Goal: Transaction & Acquisition: Purchase product/service

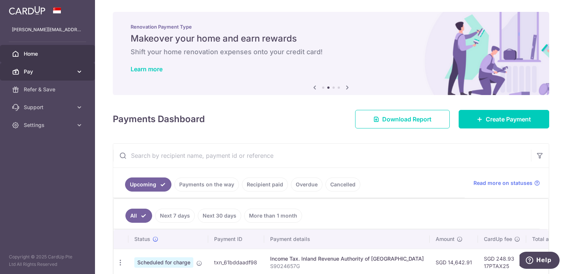
click at [62, 72] on span "Pay" at bounding box center [48, 71] width 49 height 7
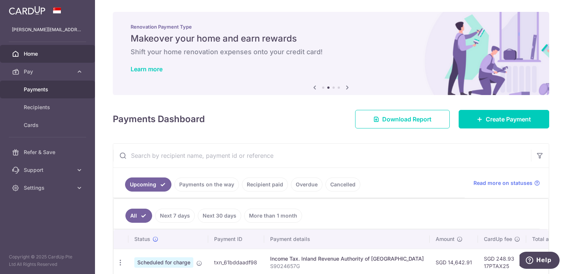
click at [51, 91] on span "Payments" at bounding box center [48, 89] width 49 height 7
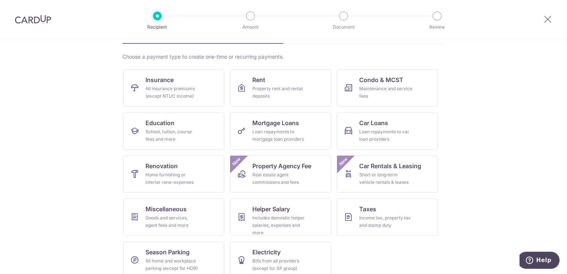
scroll to position [58, 0]
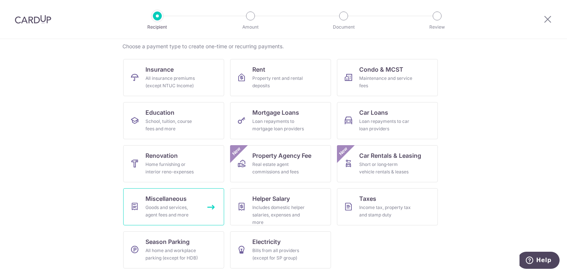
click at [176, 214] on div "Goods and services, agent fees and more" at bounding box center [171, 211] width 53 height 15
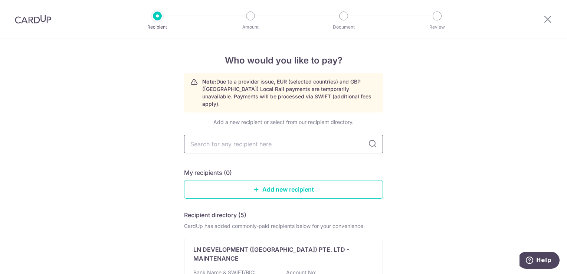
click at [304, 137] on input "text" at bounding box center [283, 144] width 199 height 19
click at [276, 183] on link "Add new recipient" at bounding box center [283, 189] width 199 height 19
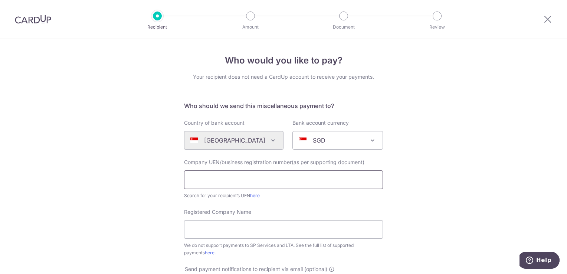
click at [254, 176] on input "text" at bounding box center [283, 179] width 199 height 19
click at [444, 177] on div "Who would you like to pay? Your recipient does not need a CardUp account to rec…" at bounding box center [283, 269] width 567 height 460
click at [291, 179] on input "text" at bounding box center [283, 179] width 199 height 19
type input "202217817NPAC"
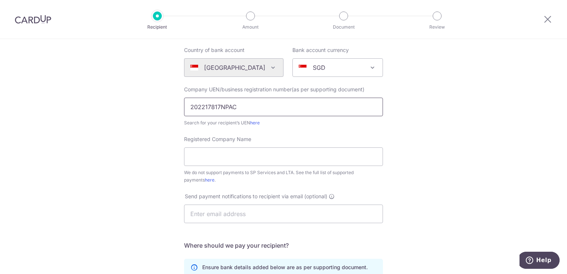
scroll to position [74, 0]
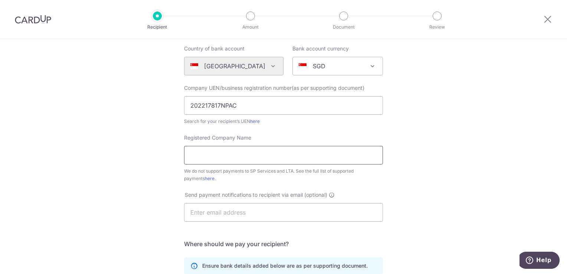
click at [268, 158] on input "Registered Company Name" at bounding box center [283, 155] width 199 height 19
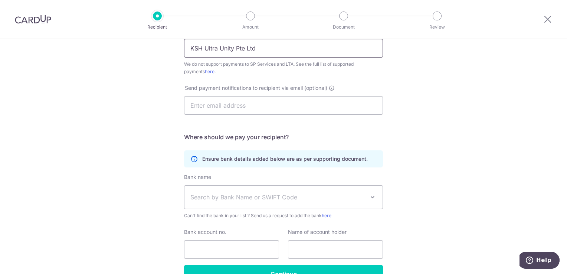
scroll to position [186, 0]
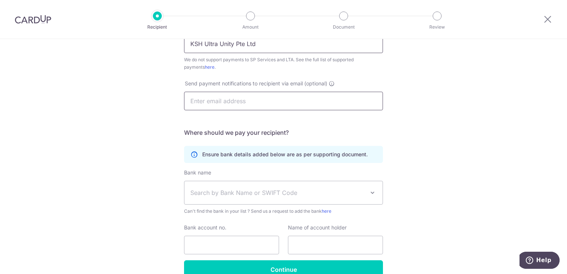
type input "KSH Ultra Unity Pte Ltd"
click at [270, 105] on input "text" at bounding box center [283, 101] width 199 height 19
click at [494, 136] on div "Who would you like to pay? Your recipient does not need a CardUp account to rec…" at bounding box center [283, 83] width 567 height 460
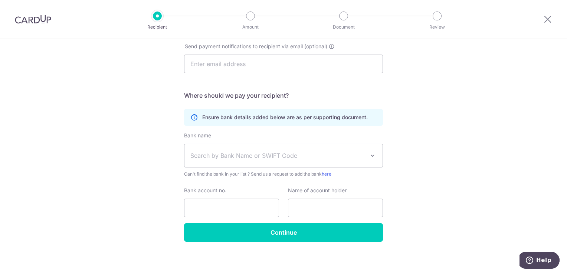
scroll to position [224, 0]
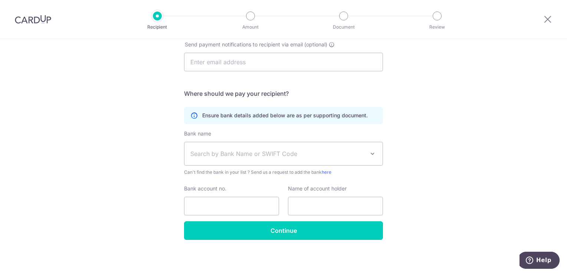
click at [335, 152] on span "Search by Bank Name or SWIFT Code" at bounding box center [277, 153] width 174 height 9
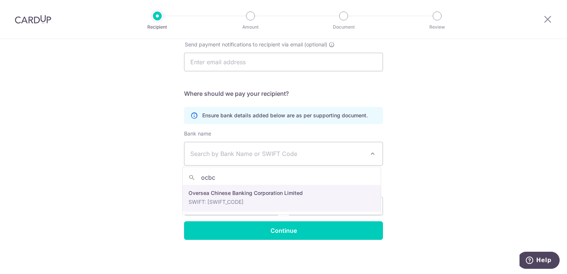
type input "ocbc"
select select "12"
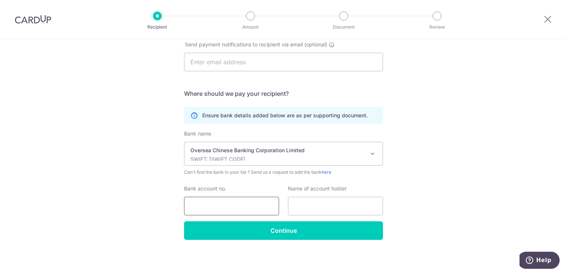
click at [245, 205] on input "Bank account no." at bounding box center [231, 206] width 95 height 19
drag, startPoint x: 199, startPoint y: 206, endPoint x: 208, endPoint y: 206, distance: 9.3
click at [208, 206] on input "595227182001" at bounding box center [231, 206] width 95 height 19
type input "595227182001"
click at [303, 206] on input "text" at bounding box center [335, 206] width 95 height 19
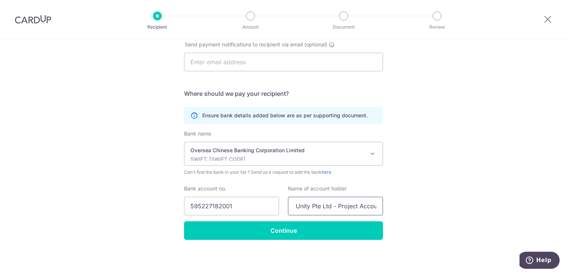
scroll to position [0, 33]
type input "KSH Ultra Unity Pte Ltd - Project Account"
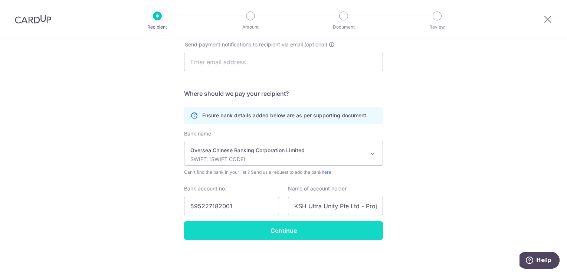
click at [301, 228] on input "Continue" at bounding box center [283, 230] width 199 height 19
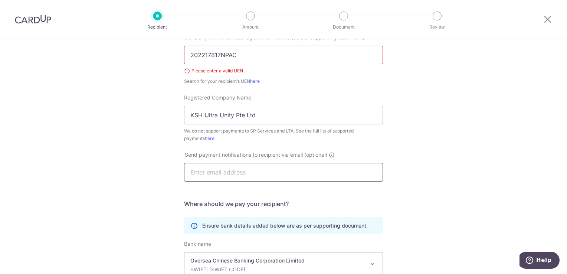
scroll to position [79, 0]
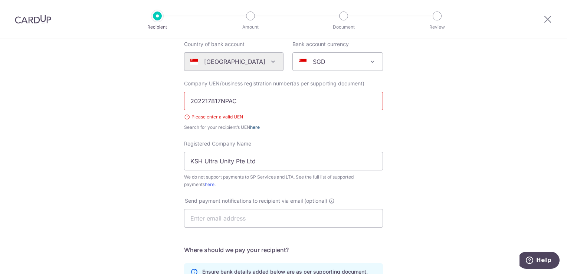
click at [251, 128] on link "here" at bounding box center [255, 127] width 10 height 6
drag, startPoint x: 257, startPoint y: 103, endPoint x: 154, endPoint y: 100, distance: 103.9
click at [154, 100] on div "Who would you like to pay? Your recipient does not need a CardUp account to rec…" at bounding box center [283, 195] width 567 height 470
paste input "text"
type input "202217817N"
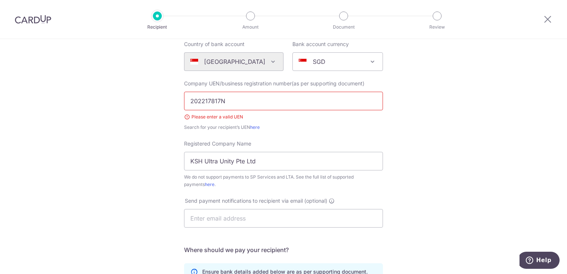
click at [455, 117] on div "Who would you like to pay? Your recipient does not need a CardUp account to rec…" at bounding box center [283, 195] width 567 height 470
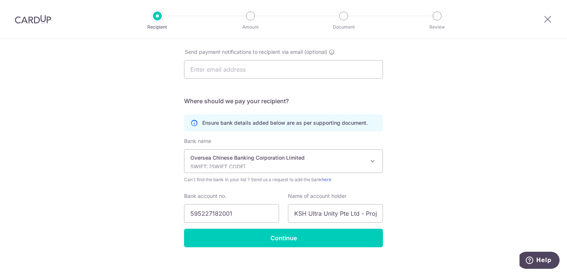
scroll to position [235, 0]
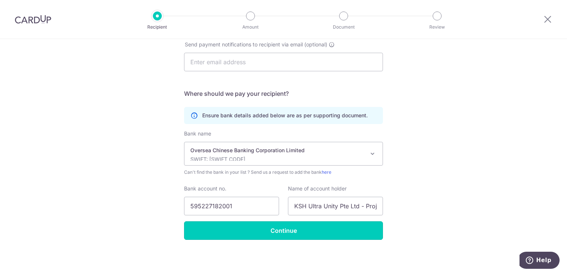
click at [313, 221] on input "Continue" at bounding box center [283, 230] width 199 height 19
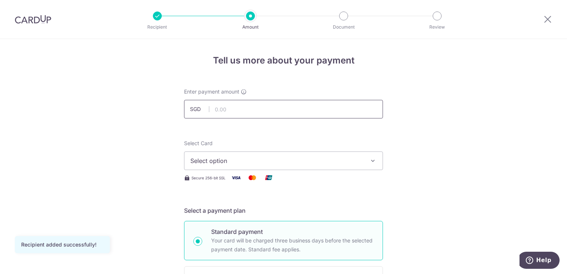
click at [244, 108] on input "text" at bounding box center [283, 109] width 199 height 19
type input "50,000.00"
click at [335, 159] on span "Select option" at bounding box center [276, 160] width 173 height 9
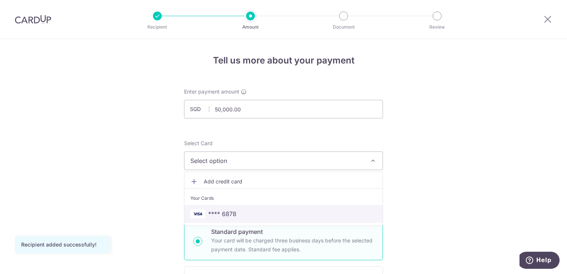
click at [289, 213] on span "**** 6878" at bounding box center [283, 213] width 186 height 9
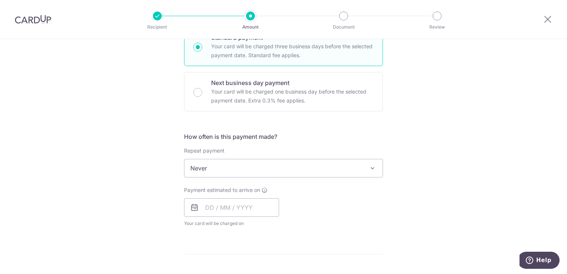
scroll to position [223, 0]
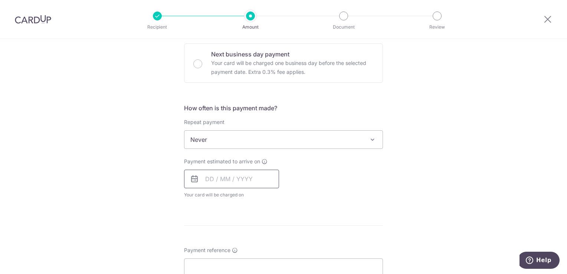
click at [239, 184] on input "text" at bounding box center [231, 179] width 95 height 19
click at [238, 260] on link "15" at bounding box center [244, 261] width 12 height 12
type input "15/10/2025"
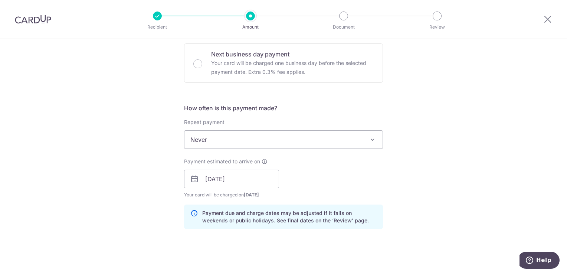
click at [401, 176] on div "Tell us more about your payment Enter payment amount SGD 50,000.00 50000.00 Rec…" at bounding box center [283, 167] width 567 height 702
click at [226, 184] on input "15/10/2025" at bounding box center [231, 179] width 95 height 19
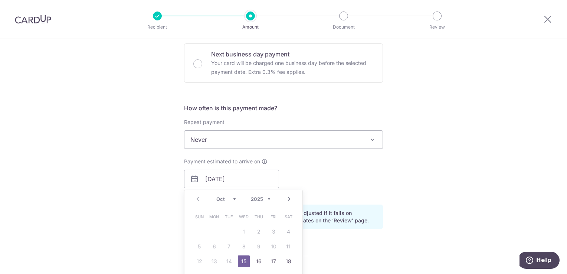
click at [325, 169] on div "Payment estimated to arrive on 15/10/2025 Prev Next Oct Nov Dec 2025 2026 2027 …" at bounding box center [284, 178] width 208 height 41
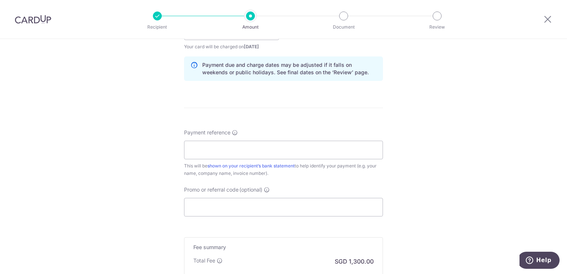
scroll to position [371, 0]
click at [281, 152] on input "Payment reference" at bounding box center [283, 149] width 199 height 19
click at [377, 177] on div "Payment reference The Arcady #15-08 17/35 This will be shown on your recipient’…" at bounding box center [283, 172] width 199 height 88
click at [217, 151] on input "The Arcady #15-08" at bounding box center [283, 149] width 199 height 19
type input "The Arcady at Boon Keng #15-08"
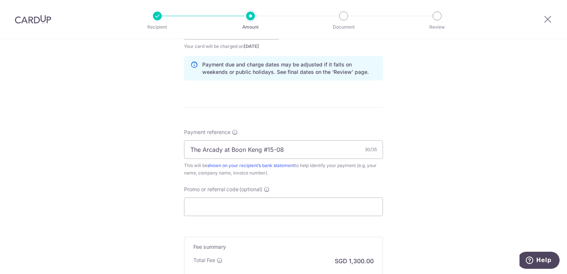
click at [406, 185] on div "Tell us more about your payment Enter payment amount SGD 50,000.00 50000.00 Rec…" at bounding box center [283, 19] width 567 height 702
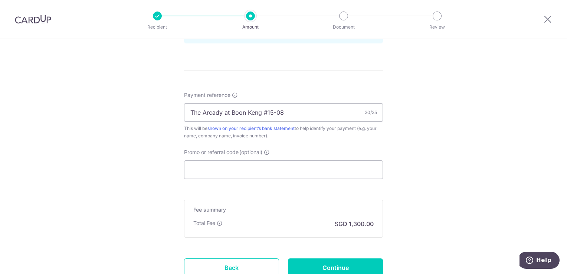
scroll to position [445, 0]
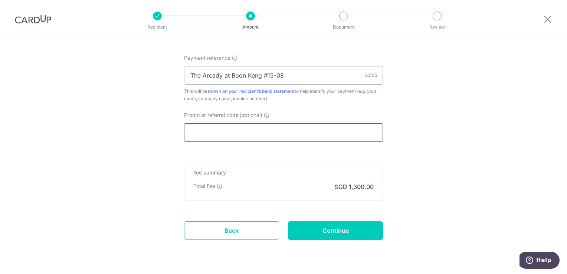
click at [291, 136] on input "Promo or referral code (optional)" at bounding box center [283, 132] width 199 height 19
paste input "KLEV19"
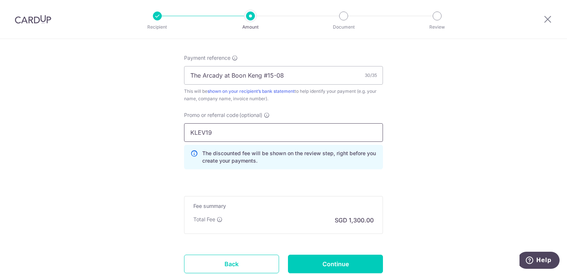
type input "KLEV19"
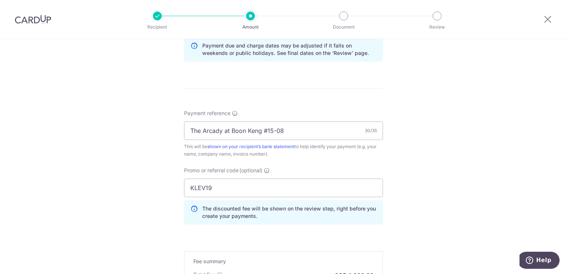
scroll to position [499, 0]
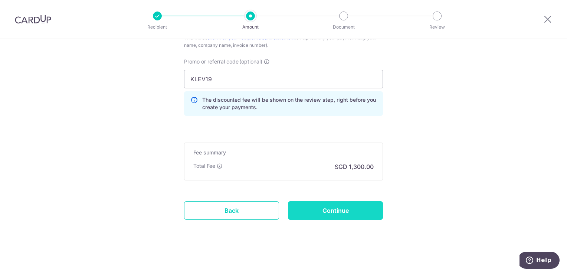
click at [330, 211] on input "Continue" at bounding box center [335, 210] width 95 height 19
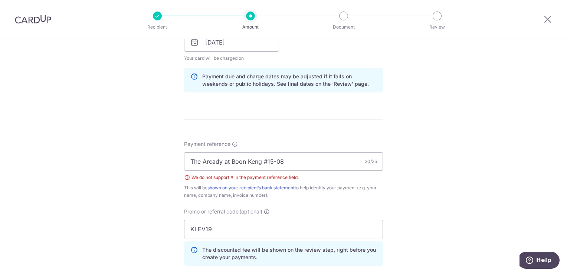
scroll to position [345, 0]
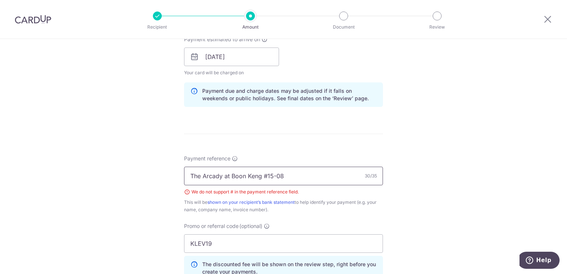
click at [265, 177] on input "The Arcady at Boon Keng #15-08" at bounding box center [283, 176] width 199 height 19
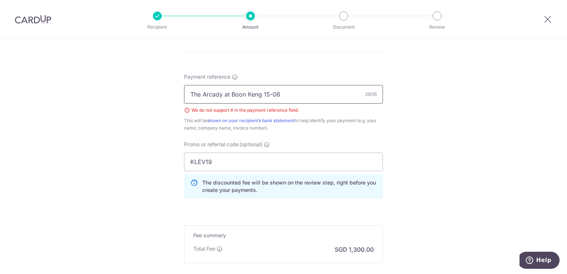
scroll to position [509, 0]
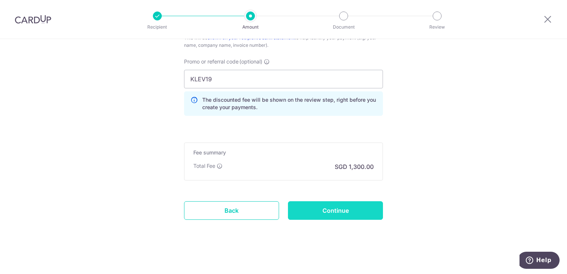
type input "The Arcady at Boon Keng 15-08"
click at [321, 211] on input "Continue" at bounding box center [335, 210] width 95 height 19
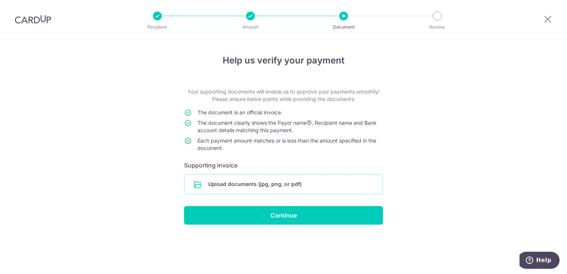
click at [298, 188] on input "file" at bounding box center [283, 183] width 198 height 19
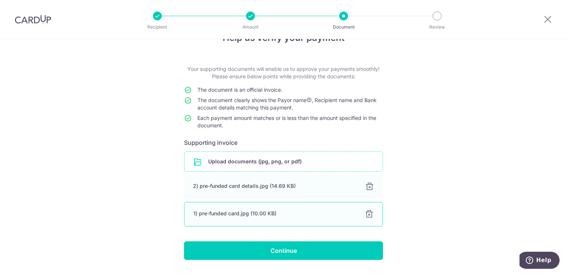
scroll to position [43, 0]
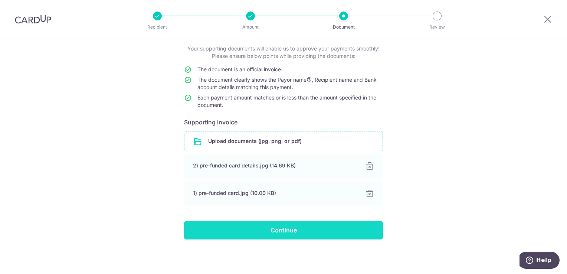
click at [280, 233] on input "Continue" at bounding box center [283, 230] width 199 height 19
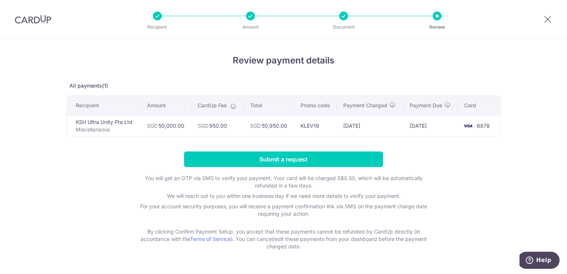
click at [342, 16] on div at bounding box center [343, 16] width 9 height 9
click at [449, 23] on div "Recipient Amount Document Review" at bounding box center [297, 19] width 318 height 39
click at [549, 17] on icon at bounding box center [547, 18] width 9 height 9
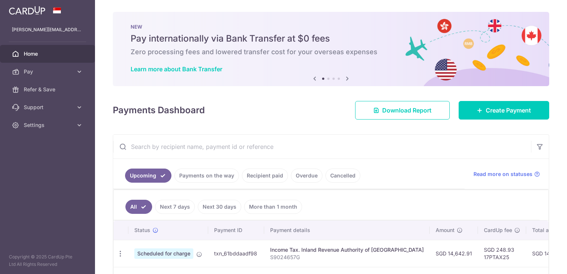
scroll to position [37, 0]
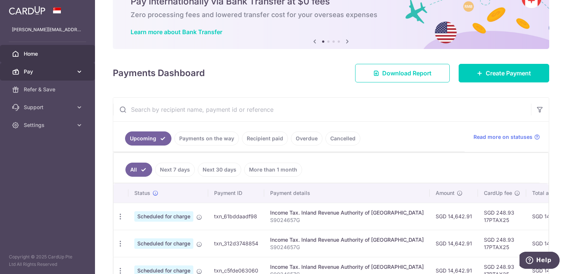
click at [37, 74] on span "Pay" at bounding box center [48, 71] width 49 height 7
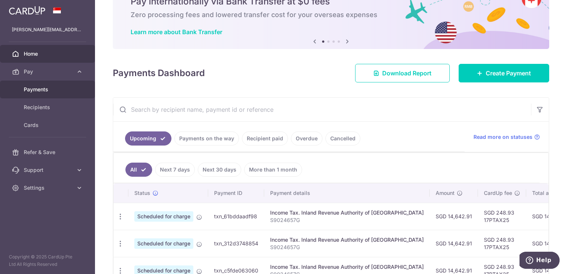
click at [41, 88] on span "Payments" at bounding box center [48, 89] width 49 height 7
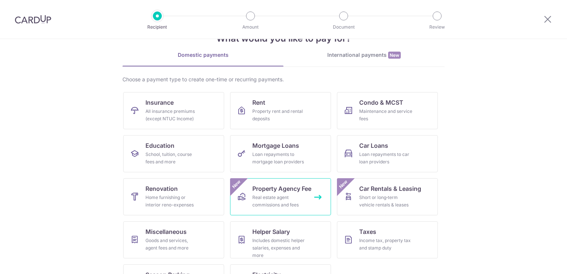
scroll to position [58, 0]
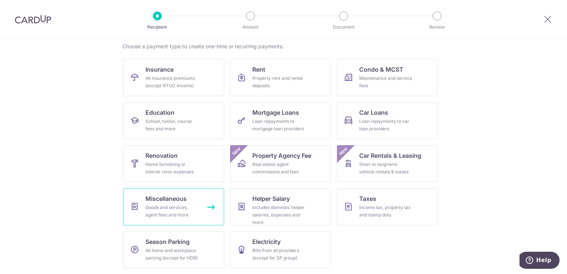
click at [179, 202] on span "Miscellaneous" at bounding box center [165, 198] width 41 height 9
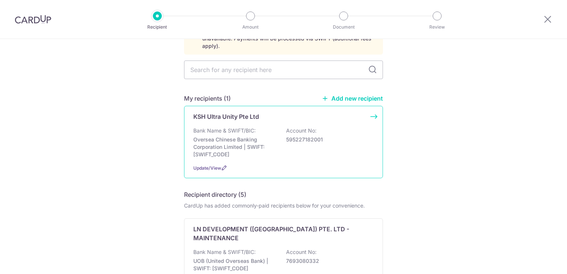
scroll to position [74, 0]
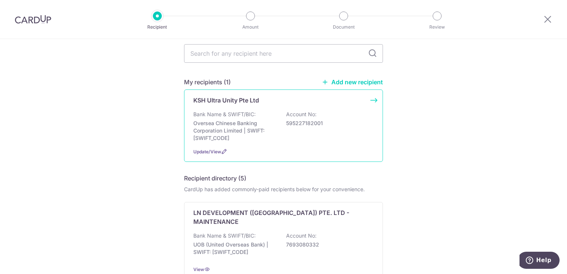
click at [256, 111] on div "Bank Name & SWIFT/BIC: Oversea Chinese Banking Corporation Limited | SWIFT: OCB…" at bounding box center [283, 126] width 180 height 31
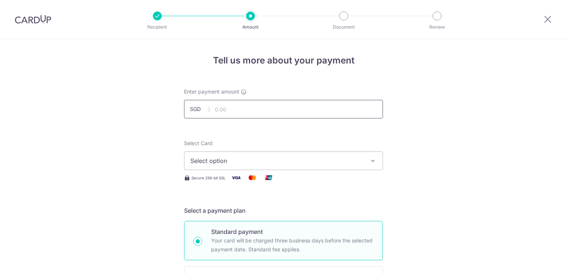
click at [259, 109] on input "text" at bounding box center [283, 109] width 199 height 19
type input "50,000.00"
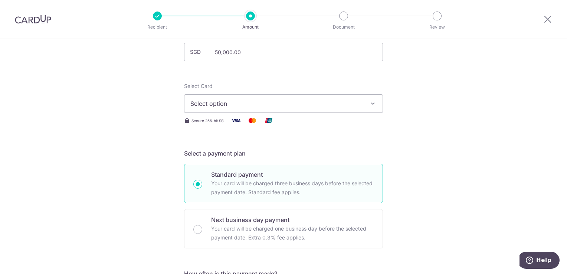
scroll to position [74, 0]
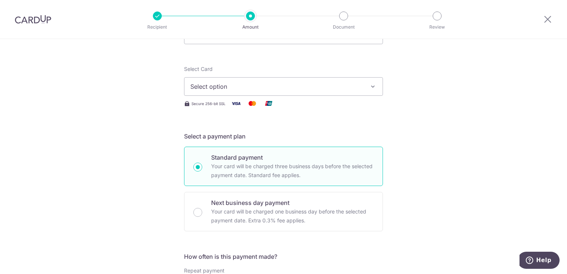
click at [321, 92] on button "Select option" at bounding box center [283, 86] width 199 height 19
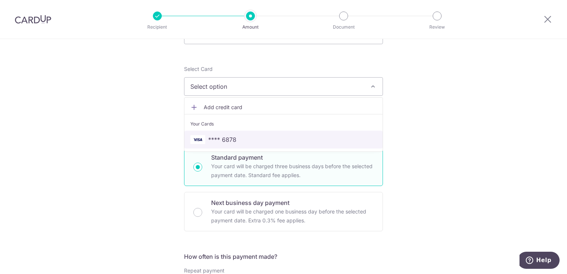
click at [300, 135] on span "**** 6878" at bounding box center [283, 139] width 186 height 9
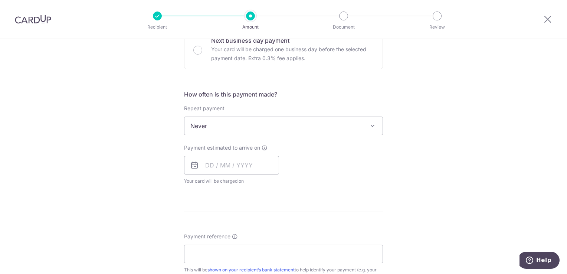
scroll to position [260, 0]
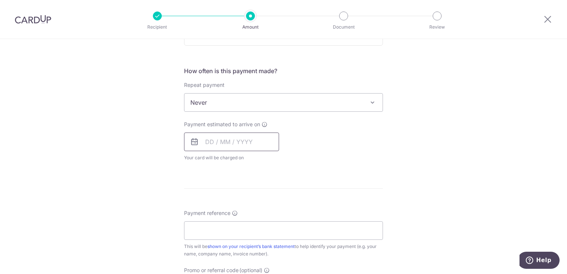
click at [244, 145] on input "text" at bounding box center [231, 141] width 95 height 19
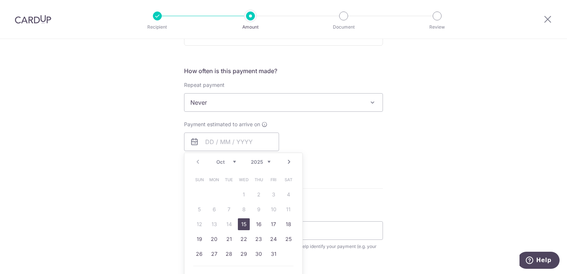
click at [244, 223] on link "15" at bounding box center [244, 224] width 12 height 12
type input "[DATE]"
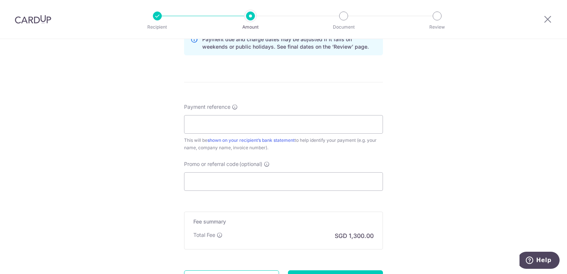
scroll to position [408, 0]
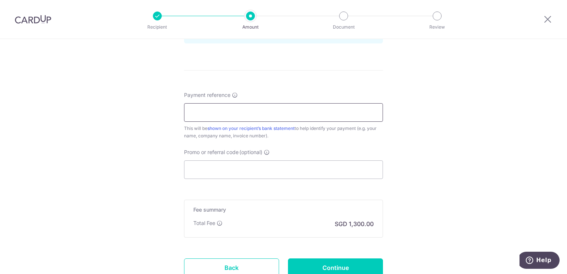
click at [237, 111] on input "Payment reference" at bounding box center [283, 112] width 199 height 19
type input "The Arcady at Boon Keng 15-08"
type input "KLEV19"
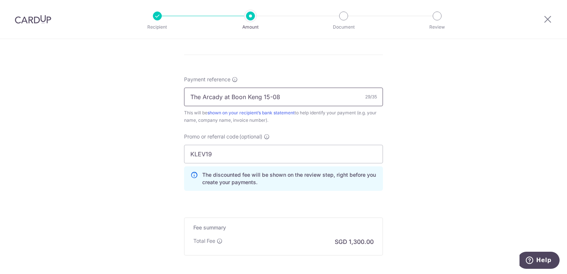
scroll to position [499, 0]
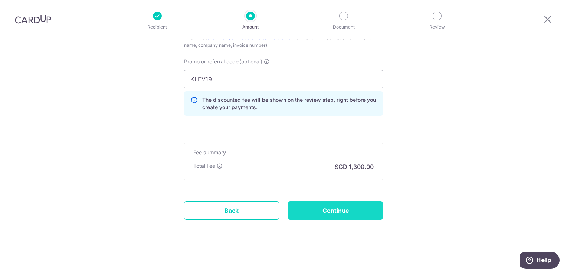
click at [318, 206] on input "Continue" at bounding box center [335, 210] width 95 height 19
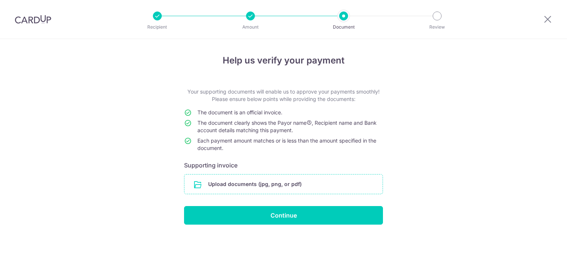
click at [246, 182] on input "file" at bounding box center [283, 183] width 198 height 19
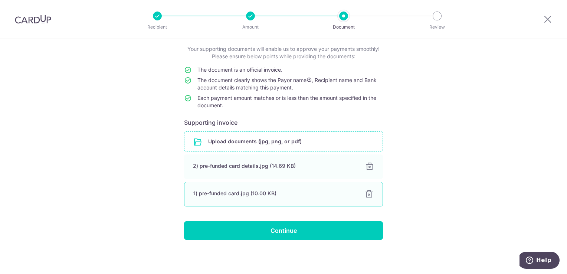
scroll to position [43, 0]
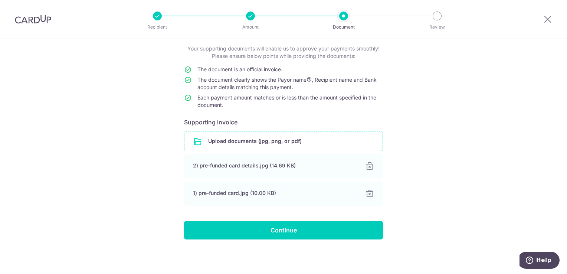
click at [252, 144] on input "file" at bounding box center [283, 140] width 198 height 19
click at [266, 136] on input "file" at bounding box center [283, 140] width 198 height 19
click at [267, 141] on input "file" at bounding box center [283, 140] width 198 height 19
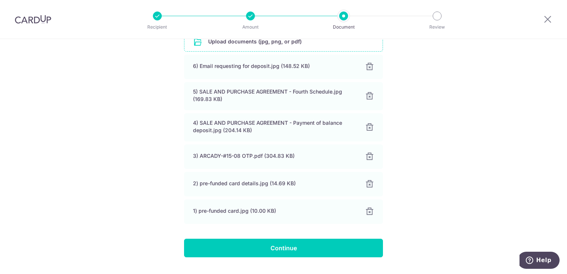
scroll to position [160, 0]
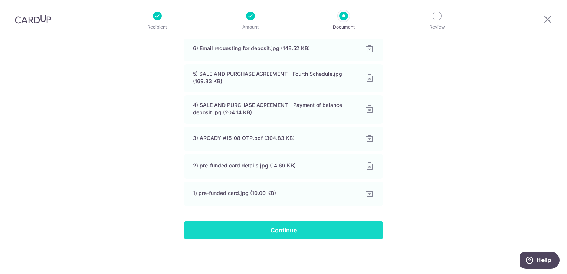
click at [316, 233] on input "Continue" at bounding box center [283, 230] width 199 height 19
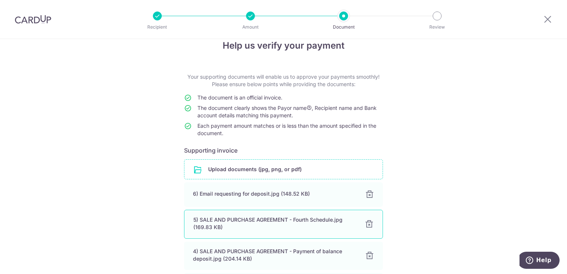
scroll to position [12, 0]
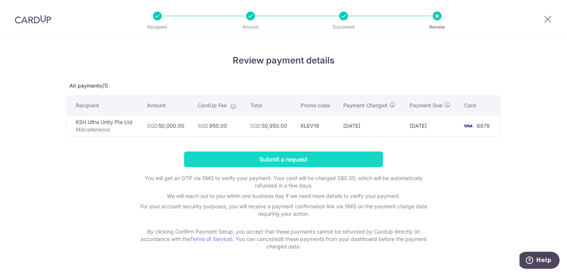
click at [241, 158] on input "Submit a request" at bounding box center [283, 159] width 199 height 16
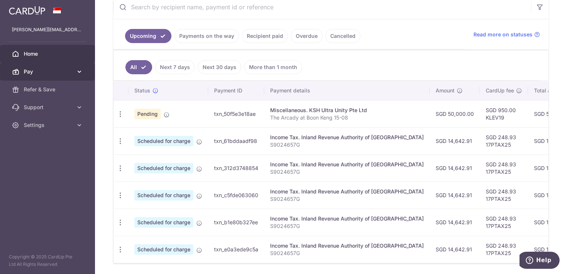
click at [70, 73] on span "Pay" at bounding box center [48, 71] width 49 height 7
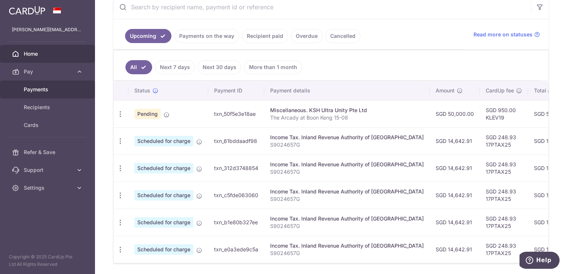
click at [63, 92] on span "Payments" at bounding box center [48, 89] width 49 height 7
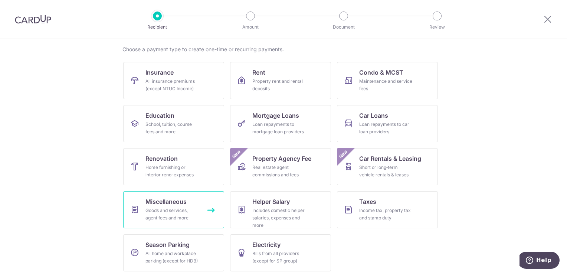
scroll to position [58, 0]
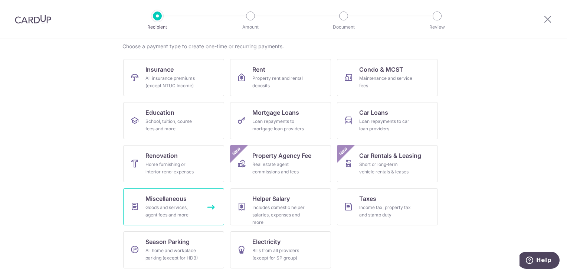
click at [181, 210] on div "Goods and services, agent fees and more" at bounding box center [171, 211] width 53 height 15
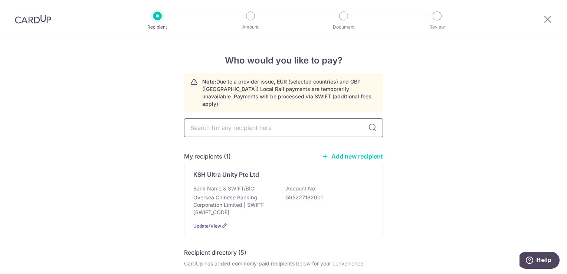
click at [277, 122] on input "text" at bounding box center [283, 127] width 199 height 19
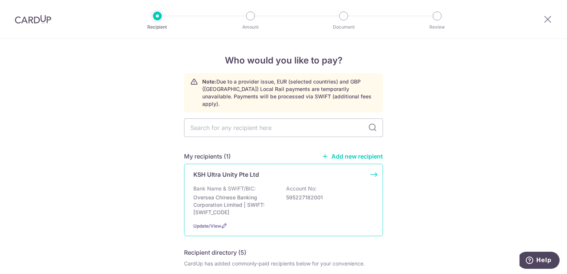
click at [184, 181] on div "KSH Ultra Unity Pte Ltd Bank Name & SWIFT/BIC: Oversea Chinese Banking Corporat…" at bounding box center [283, 200] width 199 height 72
click at [250, 176] on div "KSH Ultra Unity Pte Ltd Bank Name & SWIFT/BIC: Oversea Chinese Banking Corporat…" at bounding box center [283, 200] width 199 height 72
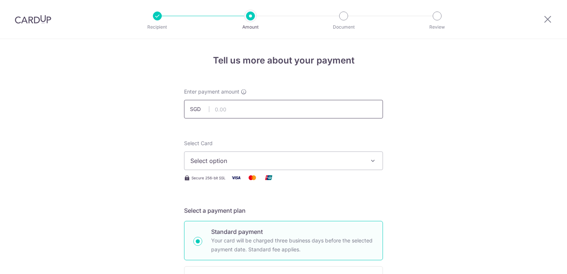
click at [240, 108] on input "text" at bounding box center [283, 109] width 199 height 19
type input "340,000.00"
click at [273, 159] on span "Select option" at bounding box center [276, 160] width 173 height 9
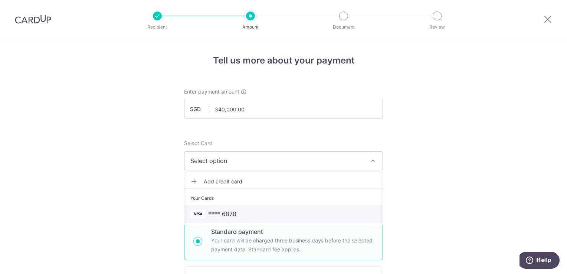
click at [240, 211] on span "**** 6878" at bounding box center [283, 213] width 186 height 9
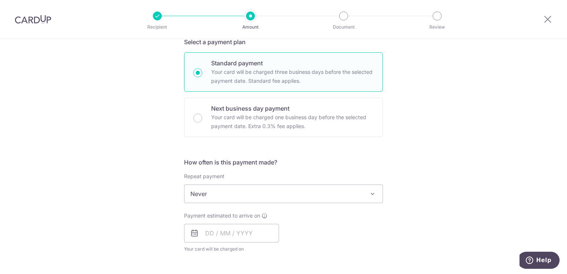
scroll to position [186, 0]
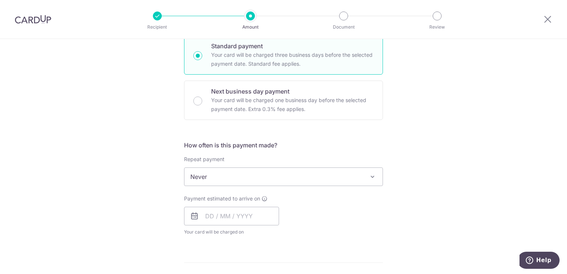
click at [298, 177] on span "Never" at bounding box center [283, 177] width 198 height 18
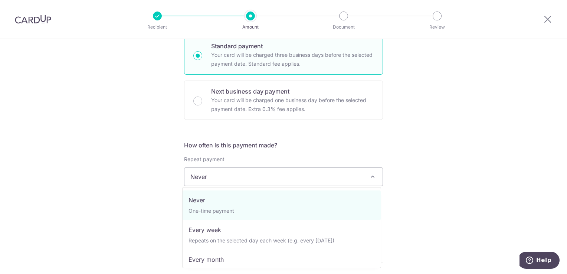
click at [298, 177] on span "Never" at bounding box center [283, 177] width 198 height 18
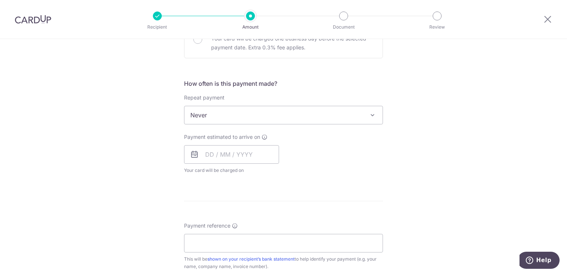
scroll to position [260, 0]
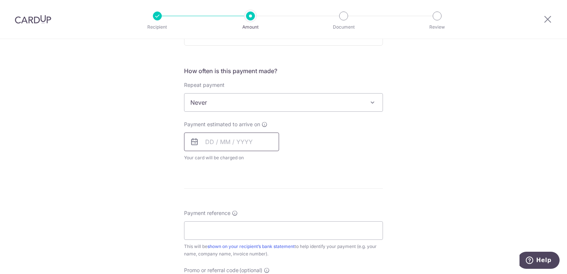
click at [260, 146] on input "text" at bounding box center [231, 141] width 95 height 19
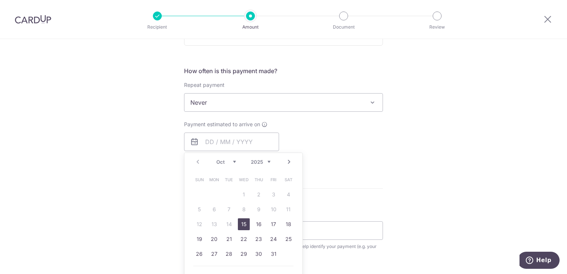
click at [242, 225] on link "15" at bounding box center [244, 224] width 12 height 12
type input "15/10/2025"
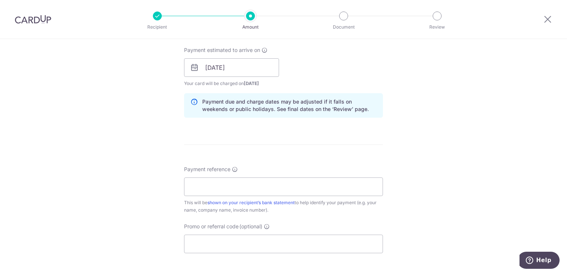
scroll to position [371, 0]
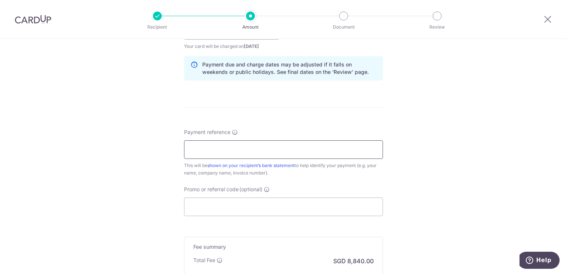
click at [268, 143] on input "Payment reference" at bounding box center [283, 149] width 199 height 19
type input "The Arcady at Boon Keng 15-08"
type input "KLEV19"
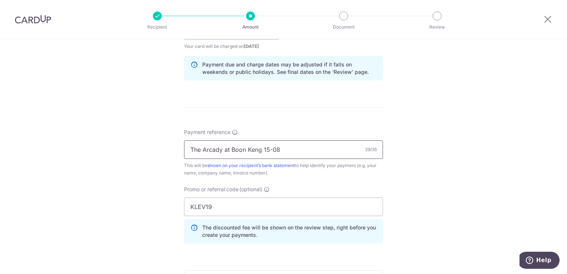
scroll to position [205, 0]
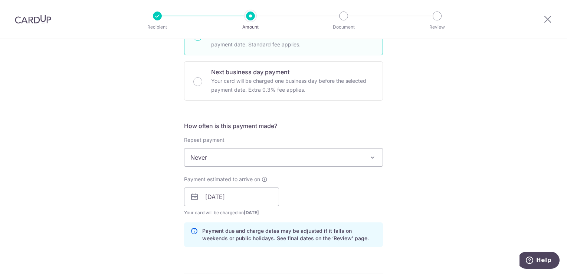
click at [375, 183] on div "Payment estimated to arrive on 15/10/2025 Prev Next Oct Nov Dec 2025 2026 2027 …" at bounding box center [284, 195] width 208 height 41
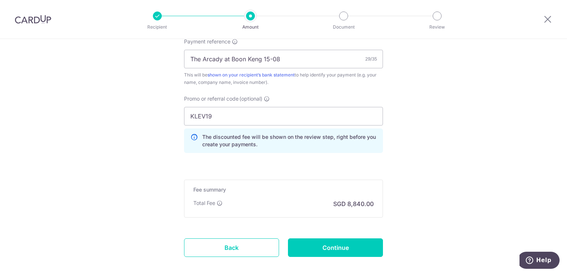
scroll to position [465, 0]
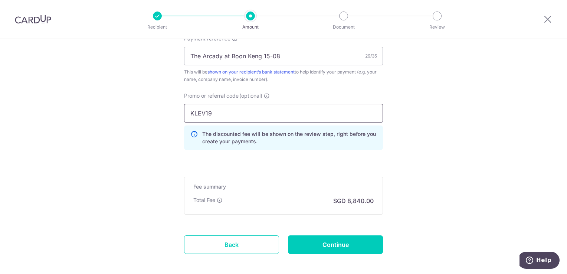
drag, startPoint x: 239, startPoint y: 111, endPoint x: 134, endPoint y: 97, distance: 105.5
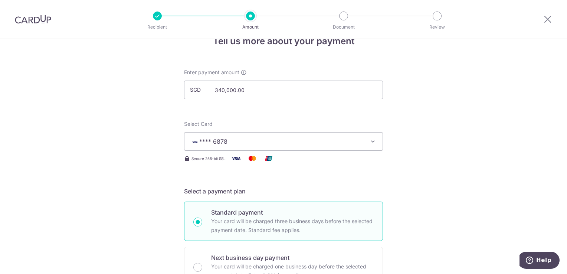
scroll to position [0, 0]
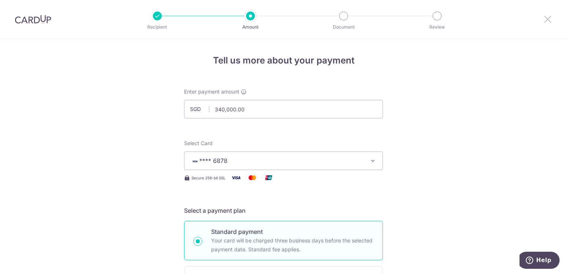
drag, startPoint x: 547, startPoint y: 22, endPoint x: 326, endPoint y: 35, distance: 221.5
click at [547, 22] on icon at bounding box center [547, 18] width 9 height 9
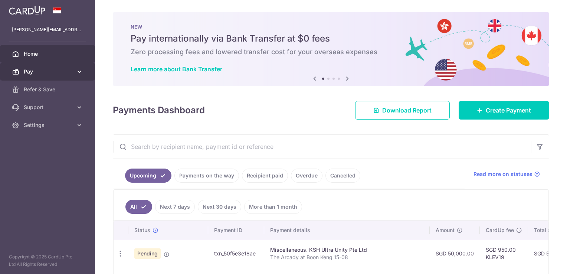
click at [73, 70] on link "Pay" at bounding box center [47, 72] width 95 height 18
click at [75, 70] on link "Pay" at bounding box center [47, 72] width 95 height 18
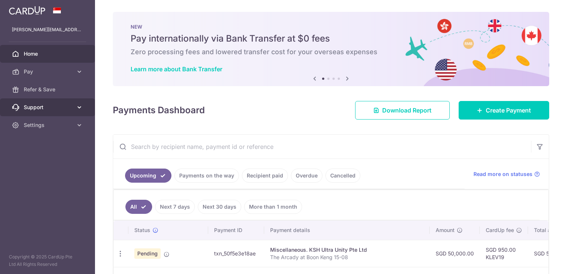
click at [79, 108] on icon at bounding box center [79, 107] width 7 height 7
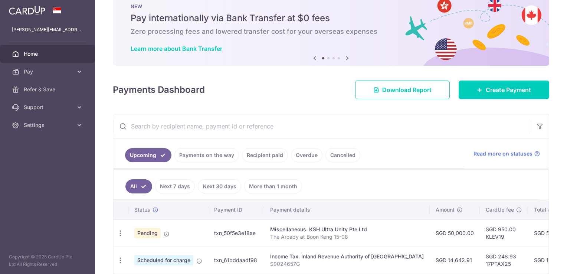
scroll to position [37, 0]
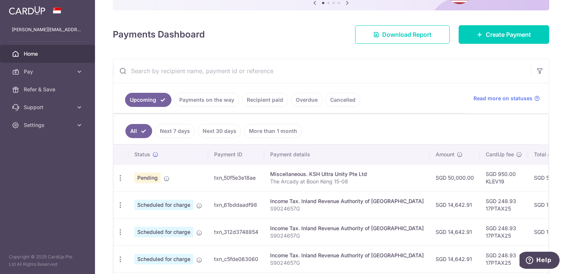
scroll to position [111, 0]
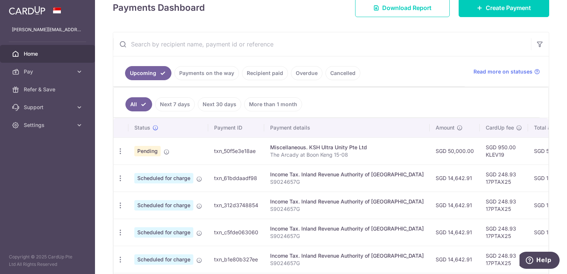
click at [309, 147] on div "Miscellaneous. KSH Ultra Unity Pte Ltd" at bounding box center [347, 147] width 154 height 7
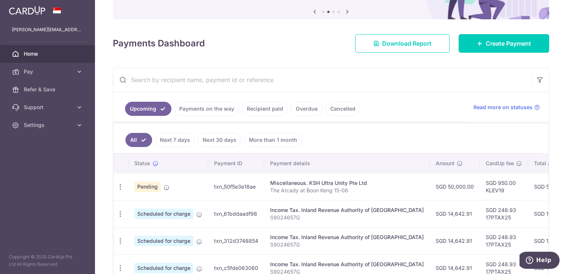
scroll to position [148, 0]
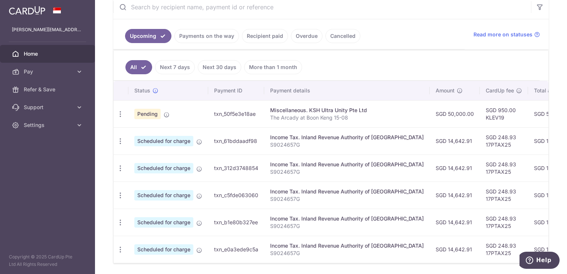
click at [145, 112] on span "Pending" at bounding box center [147, 114] width 26 height 10
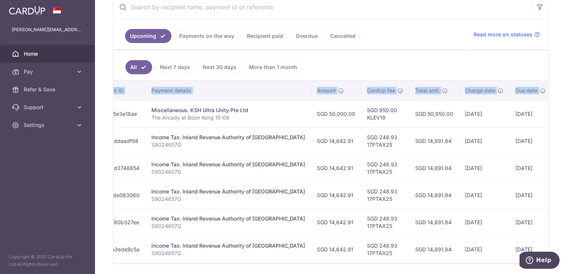
scroll to position [0, 152]
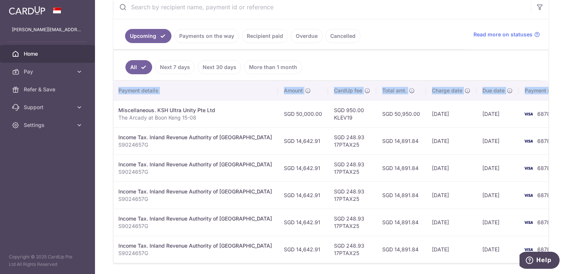
drag, startPoint x: 186, startPoint y: 113, endPoint x: 568, endPoint y: 114, distance: 382.5
click at [567, 114] on html "[PERSON_NAME][EMAIL_ADDRESS][DOMAIN_NAME] Home Pay Payments Recipients Cards Re…" at bounding box center [283, 137] width 567 height 274
drag, startPoint x: 568, startPoint y: 114, endPoint x: 522, endPoint y: 116, distance: 45.7
click at [522, 116] on td "6878" at bounding box center [547, 113] width 56 height 27
click at [537, 113] on span "6878" at bounding box center [543, 114] width 13 height 6
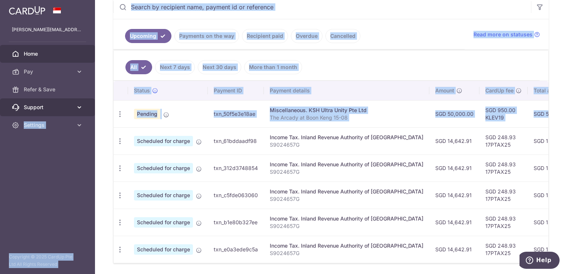
scroll to position [0, 0]
drag, startPoint x: 534, startPoint y: 115, endPoint x: 64, endPoint y: 102, distance: 469.5
click at [64, 102] on main "[PERSON_NAME][EMAIL_ADDRESS][DOMAIN_NAME] Home Pay Payments Recipients Cards Re…" at bounding box center [283, 137] width 567 height 274
click at [190, 113] on td "Pending" at bounding box center [168, 113] width 80 height 27
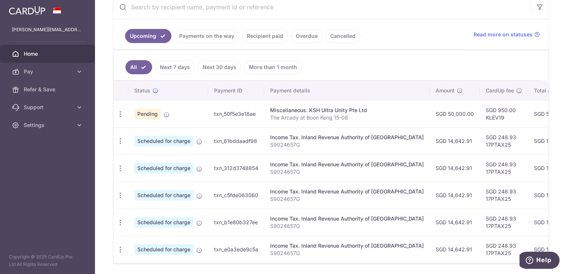
click at [154, 115] on span "Pending" at bounding box center [147, 114] width 26 height 10
click at [118, 115] on icon "button" at bounding box center [121, 114] width 8 height 8
click at [116, 115] on div "Update payment Cancel payment" at bounding box center [121, 114] width 14 height 14
click at [142, 109] on span "Pending" at bounding box center [147, 114] width 26 height 10
click at [82, 72] on icon at bounding box center [79, 71] width 7 height 7
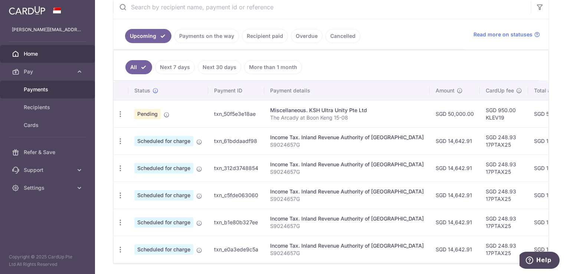
click at [60, 88] on span "Payments" at bounding box center [48, 89] width 49 height 7
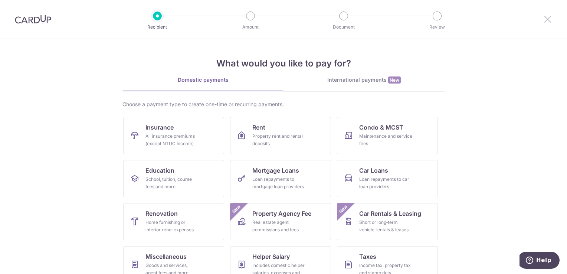
click at [548, 20] on icon at bounding box center [547, 18] width 9 height 9
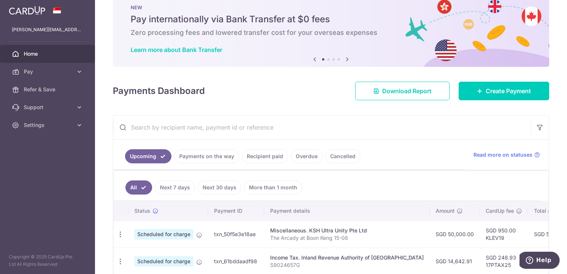
scroll to position [37, 0]
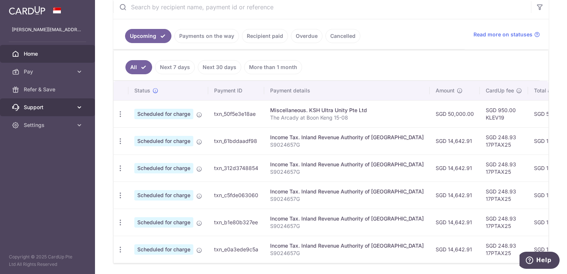
click at [77, 106] on icon at bounding box center [79, 107] width 7 height 7
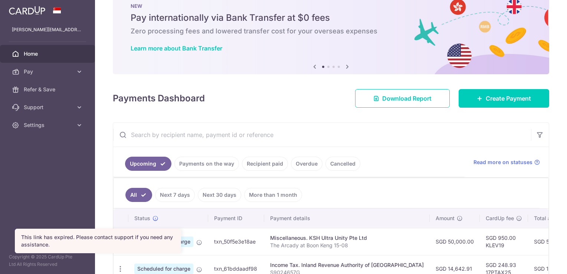
scroll to position [37, 0]
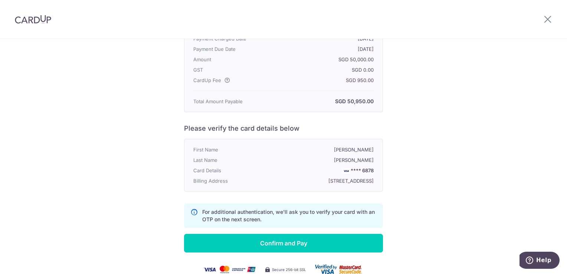
scroll to position [147, 0]
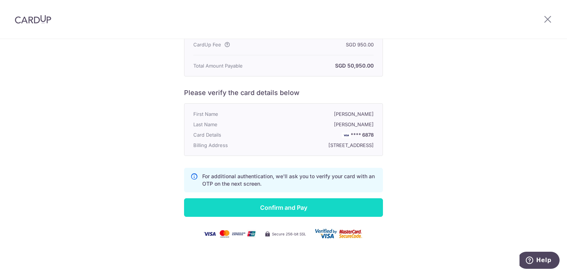
click at [297, 210] on input "Confirm and Pay" at bounding box center [283, 207] width 199 height 19
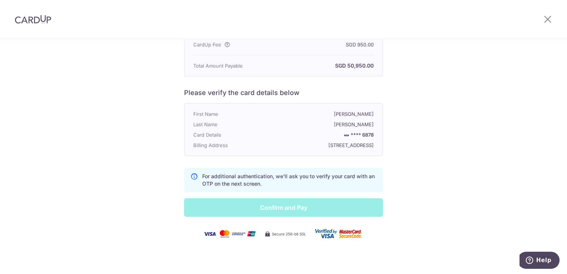
scroll to position [36, 0]
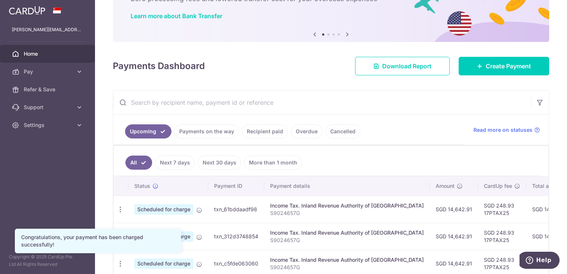
scroll to position [111, 0]
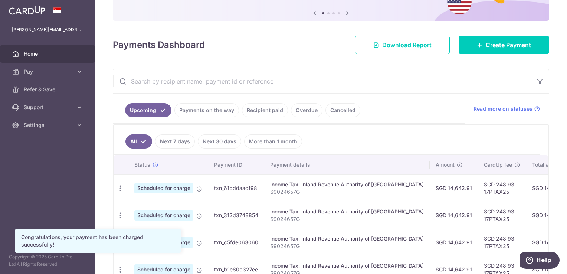
click at [212, 112] on link "Payments on the way" at bounding box center [206, 110] width 65 height 14
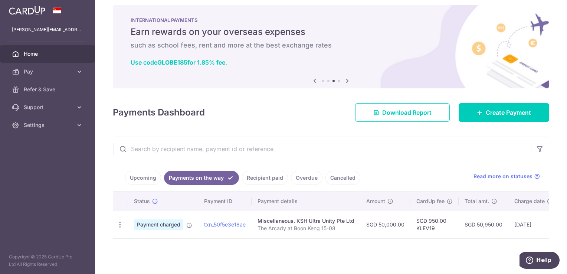
scroll to position [0, 0]
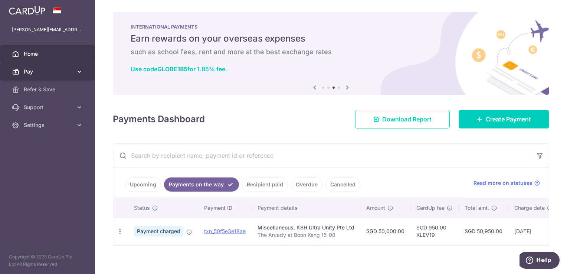
click at [59, 69] on span "Pay" at bounding box center [48, 71] width 49 height 7
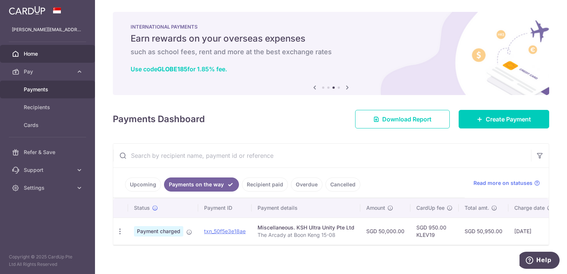
click at [59, 91] on span "Payments" at bounding box center [48, 89] width 49 height 7
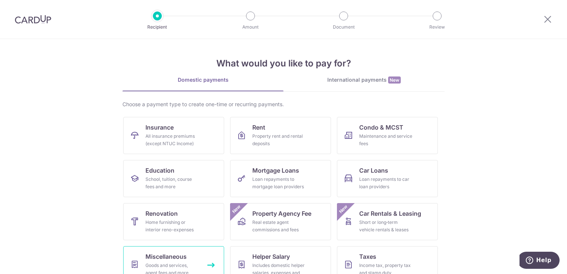
click at [175, 256] on span "Miscellaneous" at bounding box center [165, 256] width 41 height 9
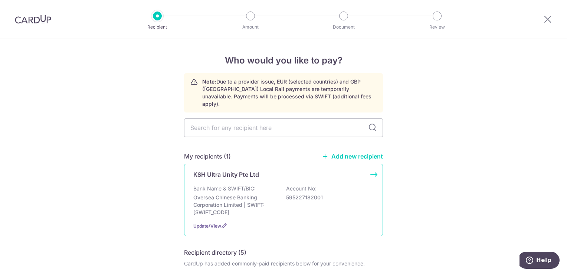
click at [254, 194] on p "Oversea Chinese Banking Corporation Limited | SWIFT: [SWIFT_CODE]" at bounding box center [234, 205] width 83 height 22
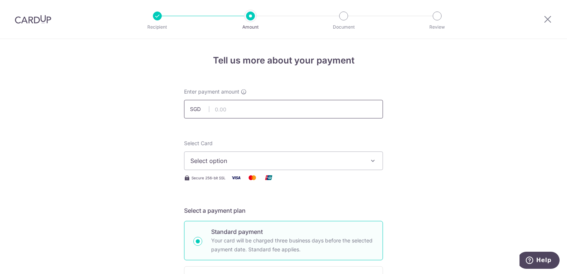
click at [254, 111] on input "text" at bounding box center [283, 109] width 199 height 19
type input "340,000.00"
click at [295, 160] on span "Select option" at bounding box center [276, 160] width 173 height 9
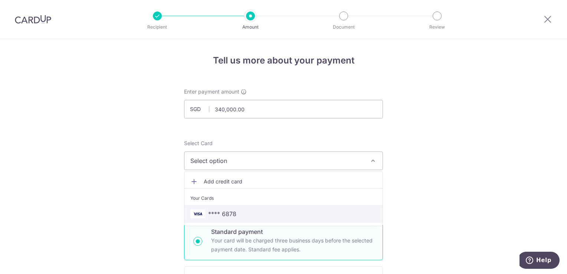
click at [272, 214] on span "**** 6878" at bounding box center [283, 213] width 186 height 9
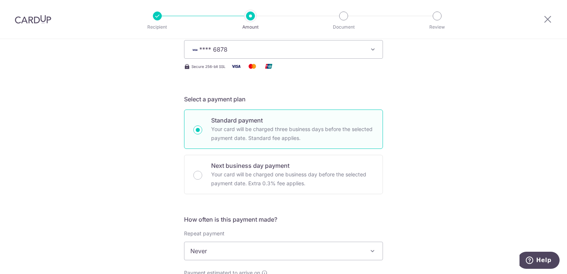
scroll to position [186, 0]
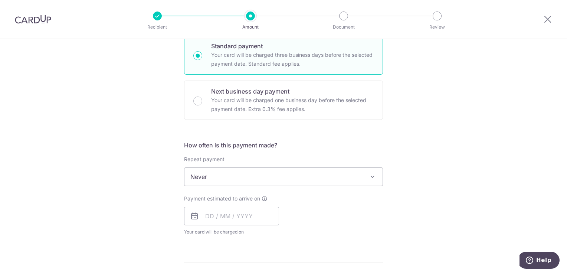
click at [266, 178] on span "Never" at bounding box center [283, 177] width 198 height 18
click at [267, 173] on span "Never" at bounding box center [283, 177] width 198 height 18
click at [248, 217] on input "text" at bounding box center [231, 216] width 95 height 19
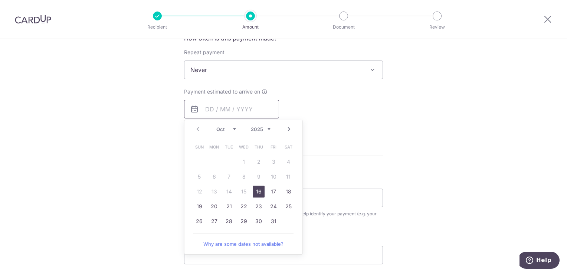
scroll to position [297, 0]
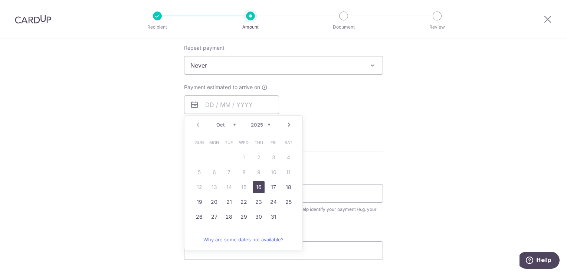
click at [253, 184] on link "16" at bounding box center [259, 187] width 12 height 12
type input "[DATE]"
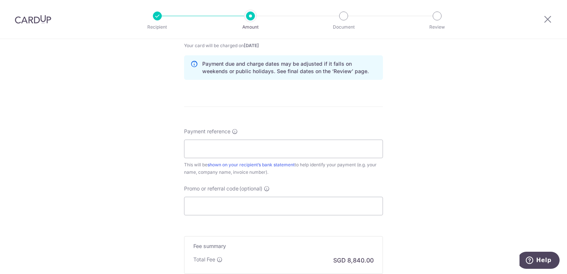
scroll to position [408, 0]
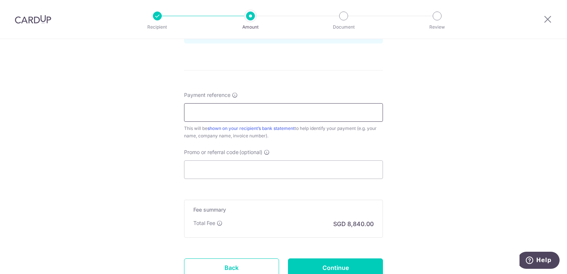
click at [230, 107] on input "Payment reference" at bounding box center [283, 112] width 199 height 19
type input "The Arcady at Boon Keng 15-08"
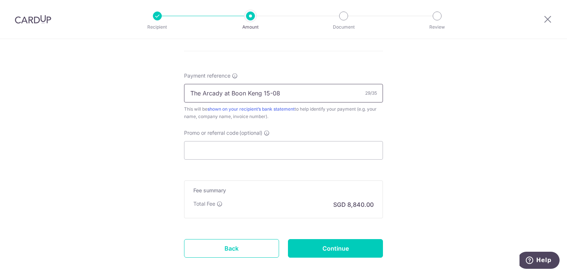
scroll to position [466, 0]
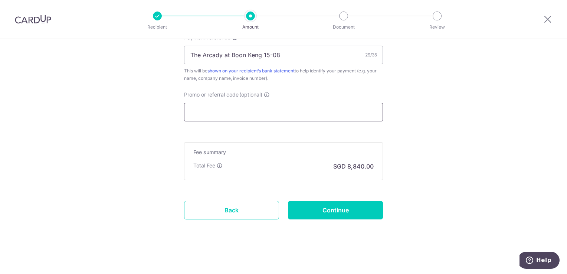
click at [240, 112] on input "Promo or referral code (optional)" at bounding box center [283, 112] width 199 height 19
paste input "KLEV192"
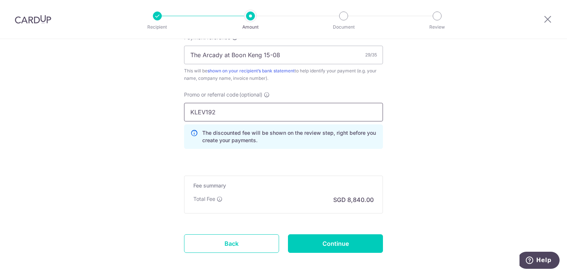
type input "KLEV192"
click at [340, 242] on input "Continue" at bounding box center [335, 243] width 95 height 19
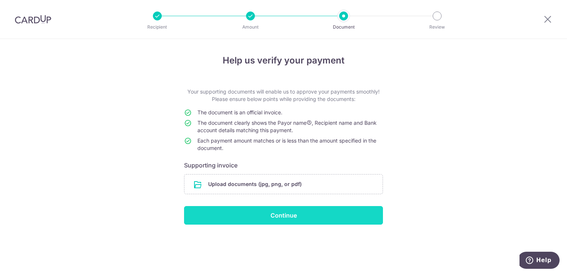
click at [291, 218] on input "Continue" at bounding box center [283, 215] width 199 height 19
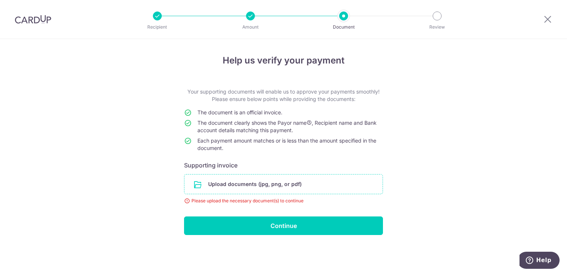
click at [273, 188] on input "file" at bounding box center [283, 183] width 198 height 19
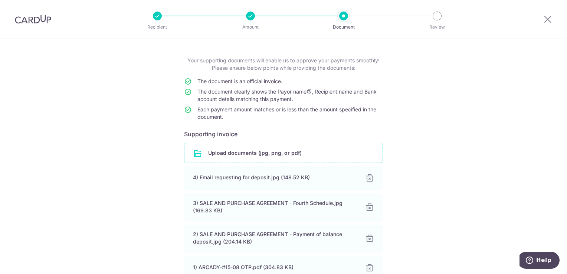
scroll to position [105, 0]
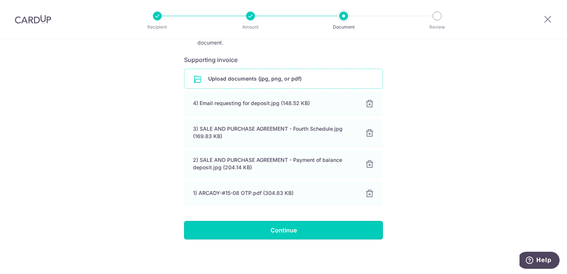
click at [272, 229] on input "Continue" at bounding box center [283, 230] width 199 height 19
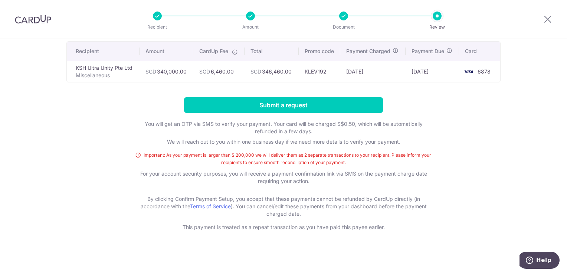
click at [519, 142] on div "Review payment details All payments(1) Recipient Amount CardUp Fee Total Promo …" at bounding box center [283, 130] width 567 height 290
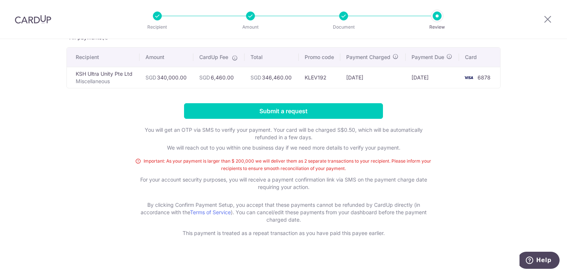
scroll to position [54, 0]
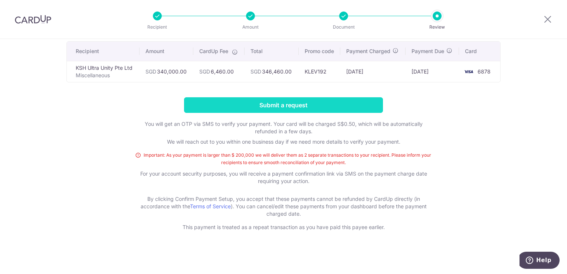
click at [286, 109] on input "Submit a request" at bounding box center [283, 105] width 199 height 16
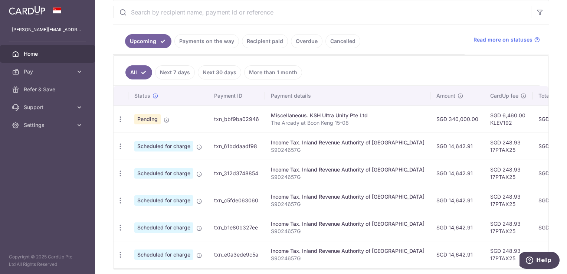
scroll to position [148, 0]
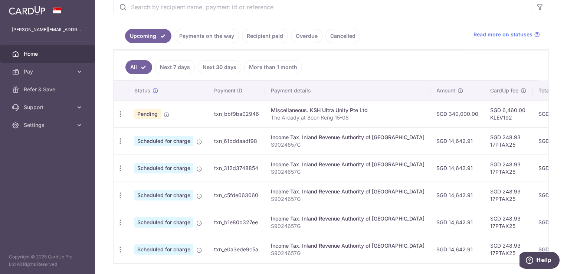
drag, startPoint x: 259, startPoint y: 115, endPoint x: 214, endPoint y: 116, distance: 44.9
click at [214, 116] on td "txn_bbf9ba02946" at bounding box center [236, 113] width 57 height 27
copy td "txn_bbf9ba02946"
click at [385, 60] on ul "All Next 7 days Next 30 days More than 1 month" at bounding box center [327, 65] width 426 height 30
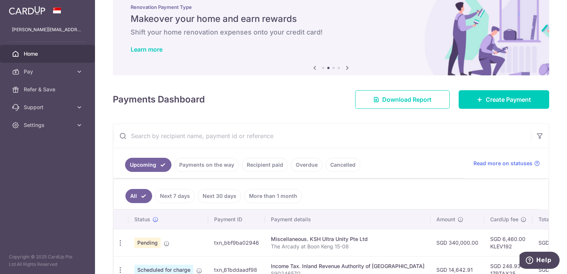
scroll to position [0, 0]
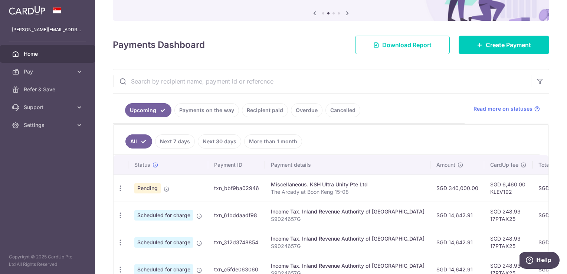
click at [210, 111] on link "Payments on the way" at bounding box center [206, 110] width 65 height 14
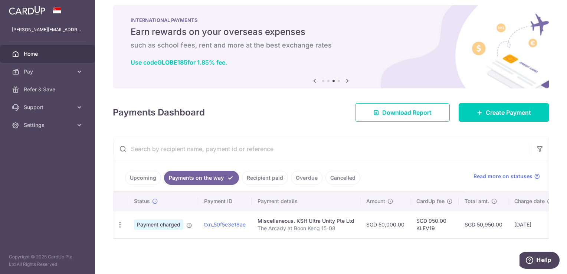
click at [148, 174] on link "Upcoming" at bounding box center [143, 178] width 36 height 14
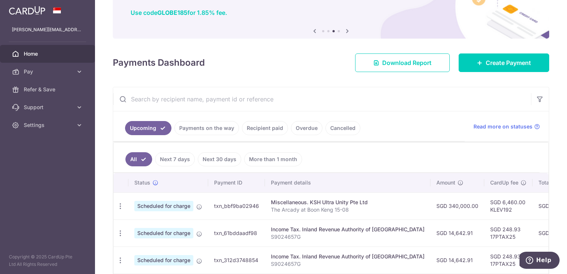
scroll to position [121, 0]
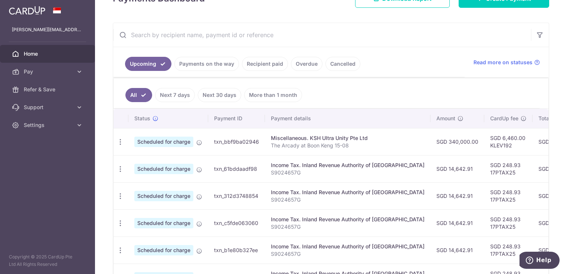
click at [194, 63] on link "Payments on the way" at bounding box center [206, 64] width 65 height 14
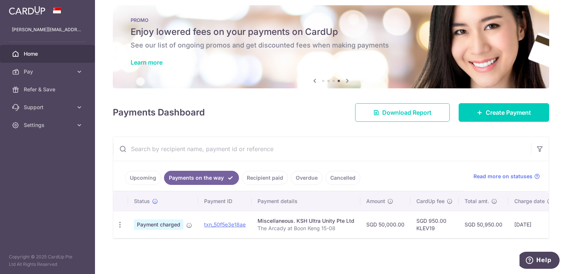
scroll to position [9, 0]
click at [144, 175] on link "Upcoming" at bounding box center [143, 178] width 36 height 14
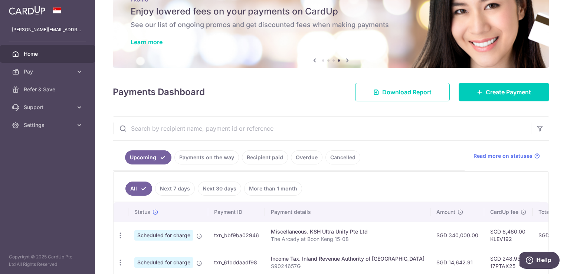
scroll to position [121, 0]
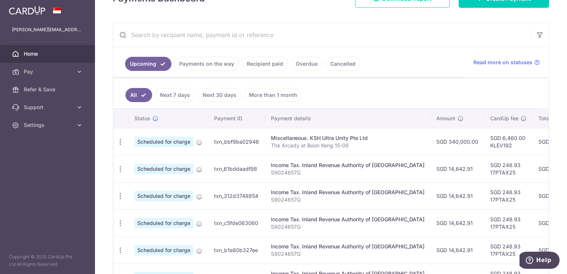
click at [204, 72] on ul "Upcoming Payments on the way Recipient paid Overdue Cancelled" at bounding box center [288, 62] width 351 height 30
click at [204, 65] on link "Payments on the way" at bounding box center [206, 64] width 65 height 14
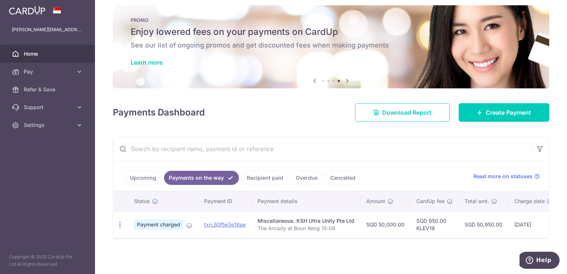
scroll to position [9, 0]
click at [144, 174] on link "Upcoming" at bounding box center [143, 178] width 36 height 14
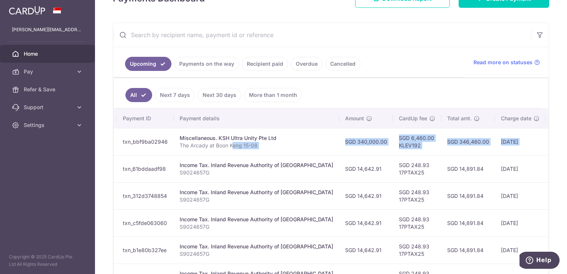
scroll to position [0, 159]
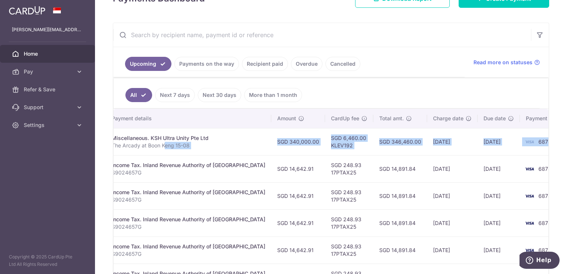
drag, startPoint x: 324, startPoint y: 144, endPoint x: 544, endPoint y: 137, distance: 220.9
click at [544, 137] on tr "Update payment Cancel payment Scheduled for charge txn_bbf9ba02946 Miscellaneou…" at bounding box center [265, 141] width 622 height 27
drag, startPoint x: 544, startPoint y: 137, endPoint x: 534, endPoint y: 139, distance: 10.6
click at [534, 139] on td "6878" at bounding box center [548, 141] width 56 height 27
click at [520, 145] on td "6878" at bounding box center [548, 141] width 56 height 27
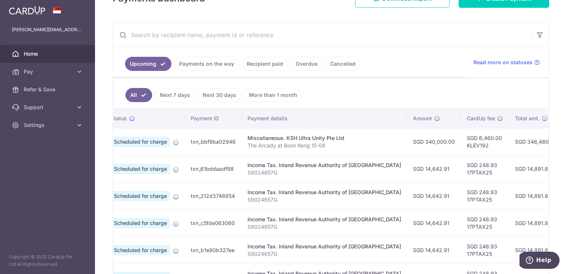
scroll to position [0, 0]
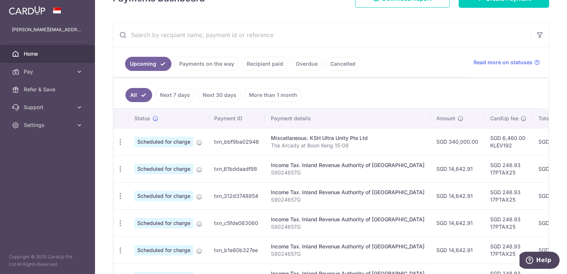
drag, startPoint x: 484, startPoint y: 141, endPoint x: 102, endPoint y: 145, distance: 381.4
click at [102, 145] on div "× Pause Schedule Pause all future payments in this series Pause just this one p…" at bounding box center [331, 137] width 472 height 274
click at [100, 146] on div "× Pause Schedule Pause all future payments in this series Pause just this one p…" at bounding box center [331, 137] width 472 height 274
click at [100, 147] on div "× Pause Schedule Pause all future payments in this series Pause just this one p…" at bounding box center [331, 137] width 472 height 274
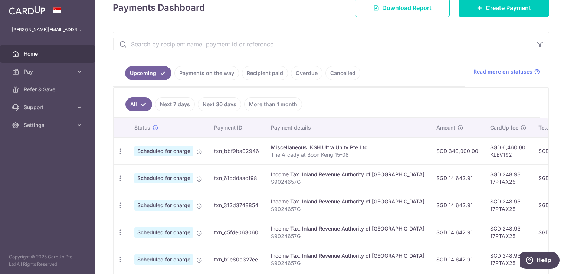
scroll to position [120, 0]
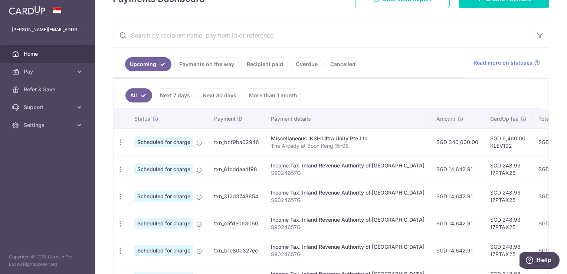
click at [233, 142] on td "txn_bbf9ba02946" at bounding box center [236, 141] width 57 height 27
click at [223, 143] on td "txn_bbf9ba02946" at bounding box center [236, 141] width 57 height 27
click at [203, 62] on link "Payments on the way" at bounding box center [206, 64] width 65 height 14
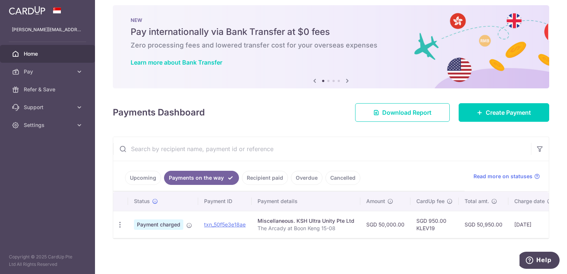
scroll to position [9, 0]
click at [232, 221] on link "txn_50f5e3e18ae" at bounding box center [225, 224] width 42 height 6
click at [146, 173] on link "Upcoming" at bounding box center [143, 178] width 36 height 14
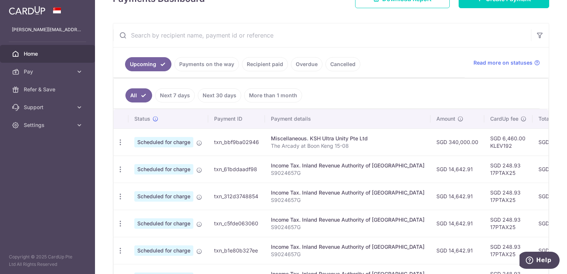
scroll to position [121, 0]
click at [237, 140] on td "txn_bbf9ba02946" at bounding box center [236, 141] width 57 height 27
click at [237, 148] on td "txn_bbf9ba02946" at bounding box center [236, 141] width 57 height 27
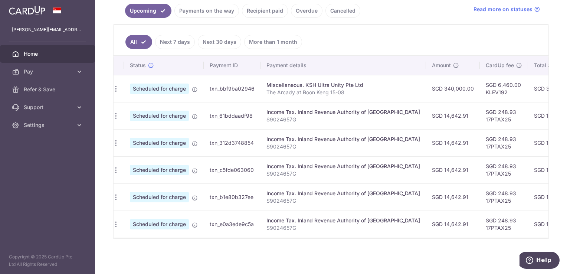
scroll to position [0, 0]
